Goal: Task Accomplishment & Management: Use online tool/utility

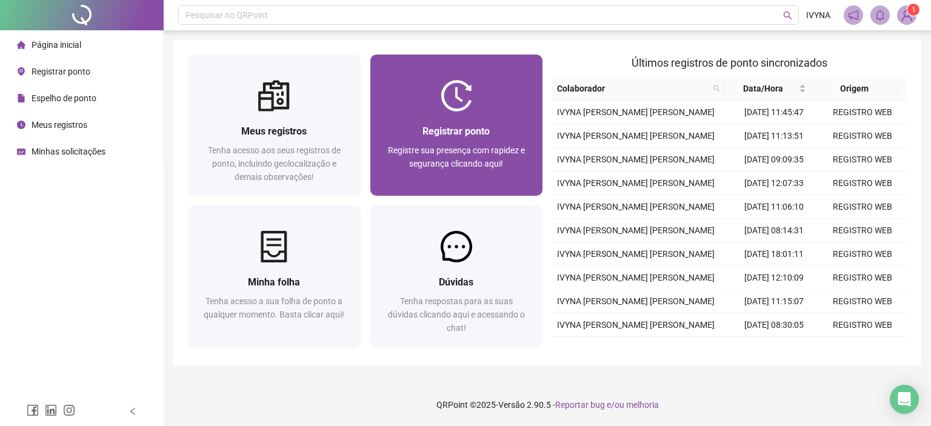
click at [466, 106] on img at bounding box center [457, 96] width 32 height 32
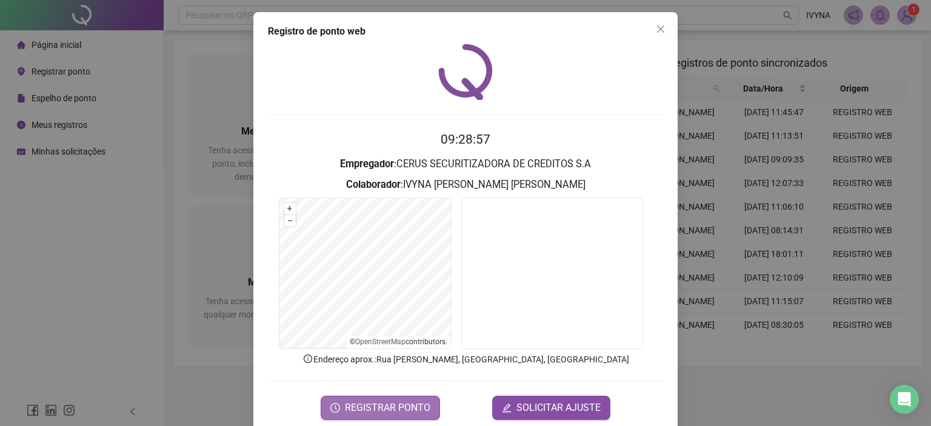
click at [347, 408] on span "REGISTRAR PONTO" at bounding box center [387, 408] width 85 height 15
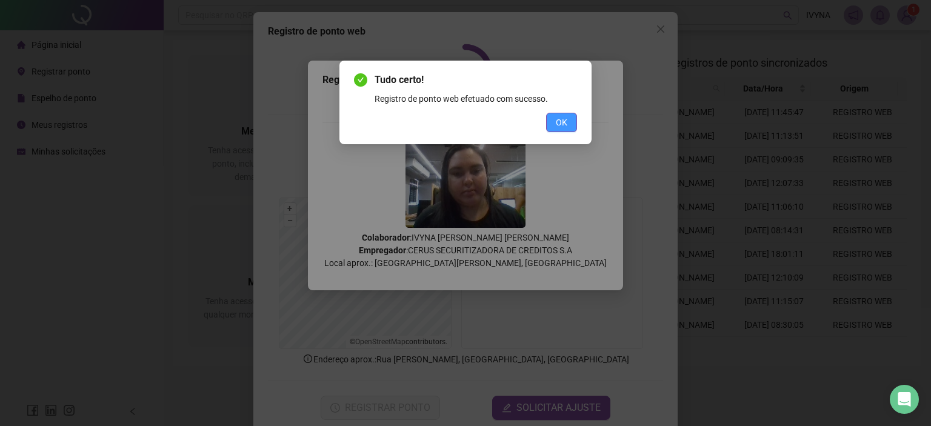
click at [561, 121] on span "OK" at bounding box center [562, 122] width 12 height 13
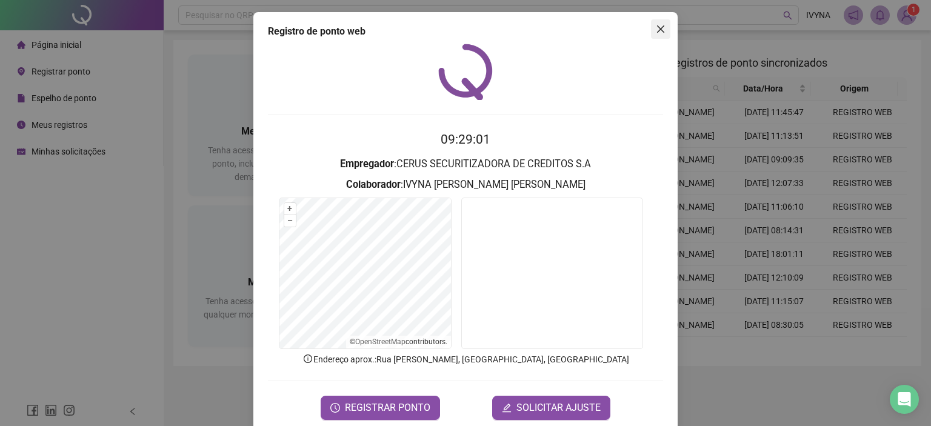
click at [656, 32] on icon "close" at bounding box center [661, 29] width 10 height 10
